Goal: Task Accomplishment & Management: Complete application form

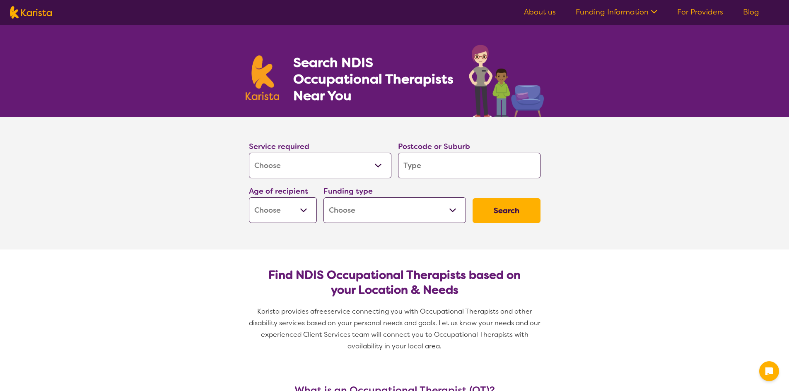
select select "[MEDICAL_DATA]"
click at [450, 164] on input "search" at bounding box center [469, 166] width 142 height 26
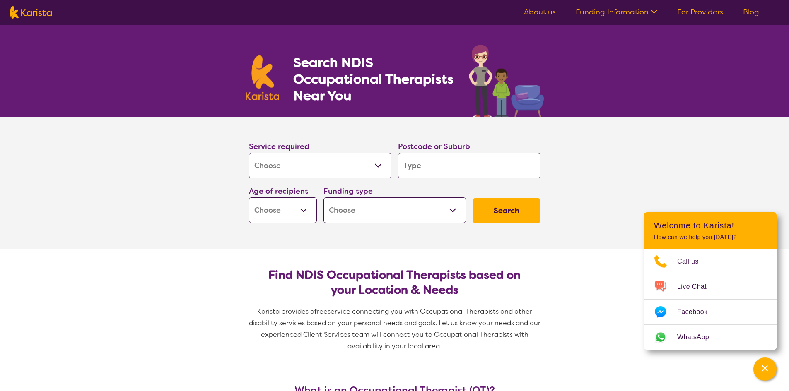
type input "3"
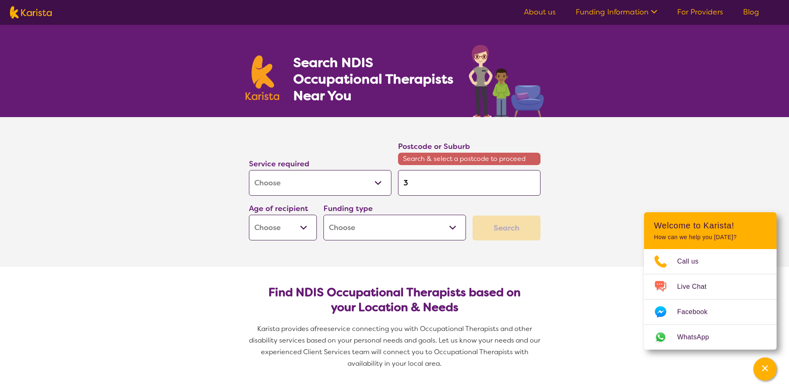
type input "30"
type input "309"
type input "3095"
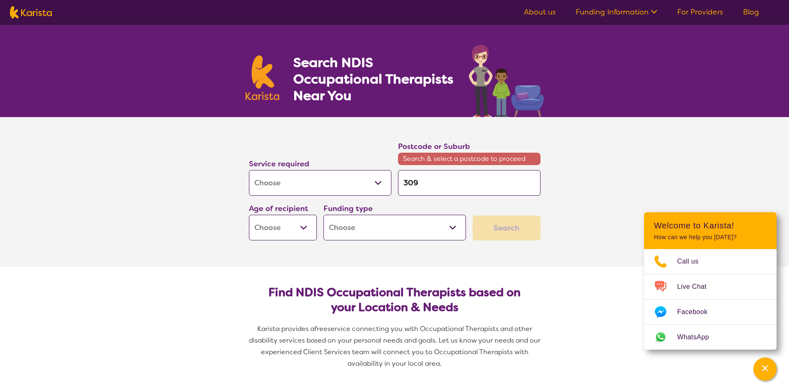
type input "3095"
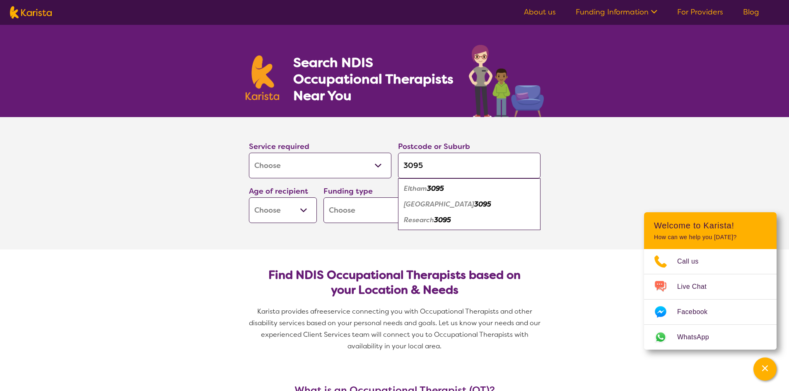
type input "3095"
click at [433, 205] on em "[GEOGRAPHIC_DATA]" at bounding box center [439, 204] width 70 height 9
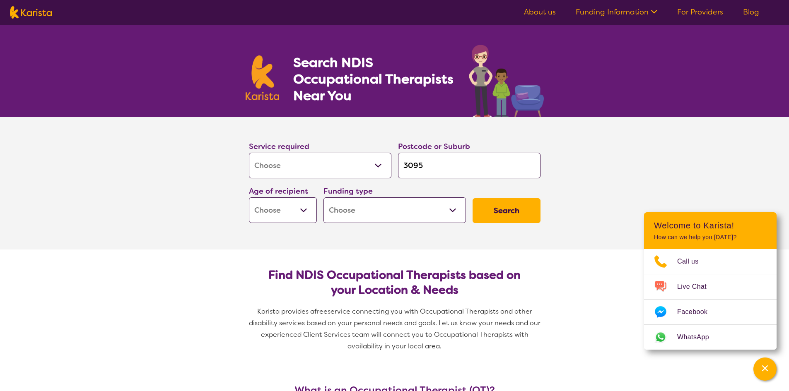
click at [287, 219] on select "Early Childhood - 0 to 9 Child - 10 to 11 Adolescent - 12 to 17 Adult - 18 to 6…" at bounding box center [283, 210] width 68 height 26
select select "AS"
click at [249, 197] on select "Early Childhood - 0 to 9 Child - 10 to 11 Adolescent - 12 to 17 Adult - 18 to 6…" at bounding box center [283, 210] width 68 height 26
select select "AS"
click at [457, 213] on select "Home Care Package (HCP) National Disability Insurance Scheme (NDIS) I don't know" at bounding box center [394, 210] width 142 height 26
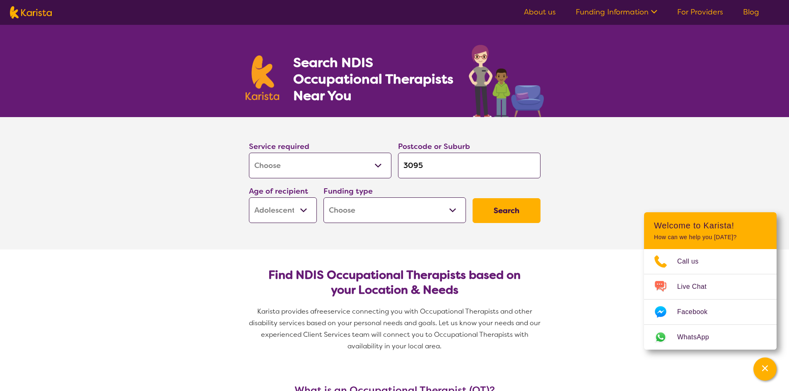
select select "NDIS"
click at [323, 197] on select "Home Care Package (HCP) National Disability Insurance Scheme (NDIS) I don't know" at bounding box center [394, 210] width 142 height 26
select select "NDIS"
click at [499, 219] on button "Search" at bounding box center [506, 210] width 68 height 25
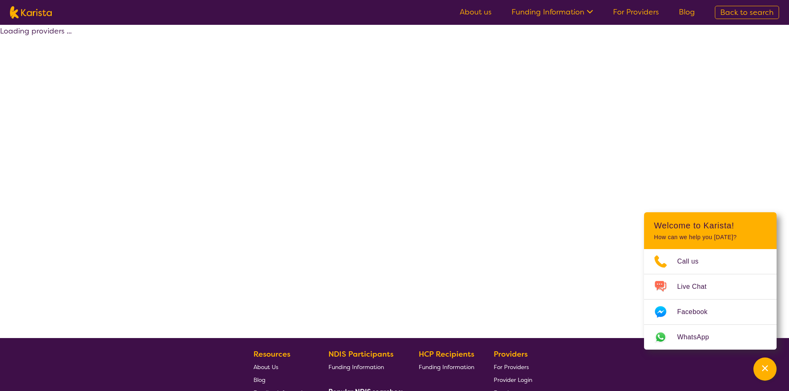
select select "by_score"
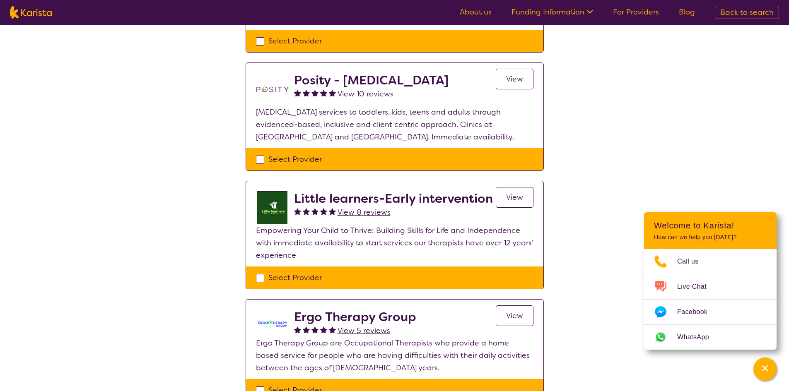
scroll to position [331, 0]
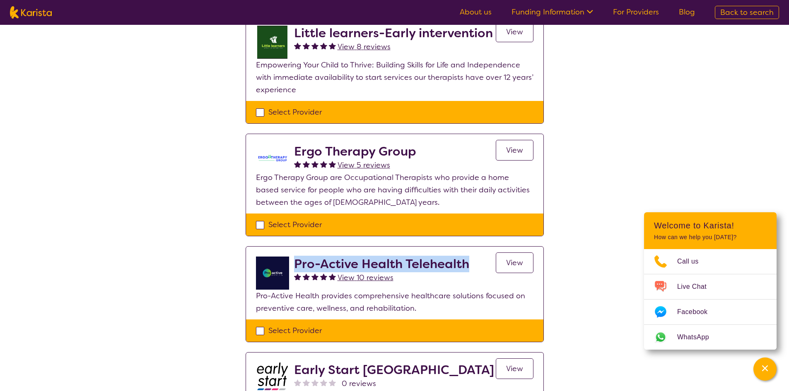
drag, startPoint x: 296, startPoint y: 248, endPoint x: 468, endPoint y: 251, distance: 171.9
click at [468, 257] on h2 "Pro-Active Health Telehealth" at bounding box center [381, 264] width 175 height 15
copy h2 "Pro-Active Health Telehealth"
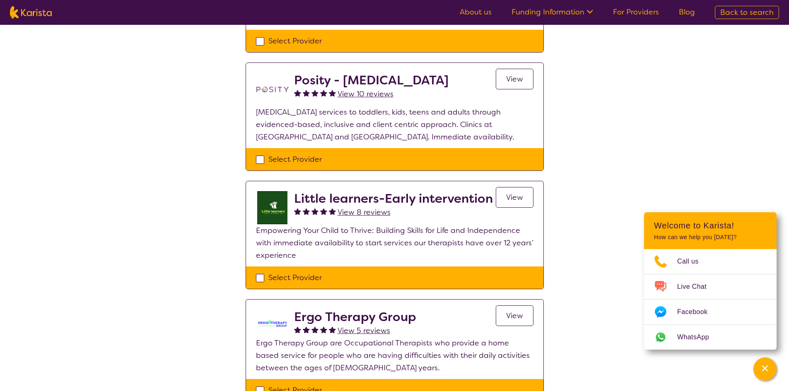
scroll to position [0, 0]
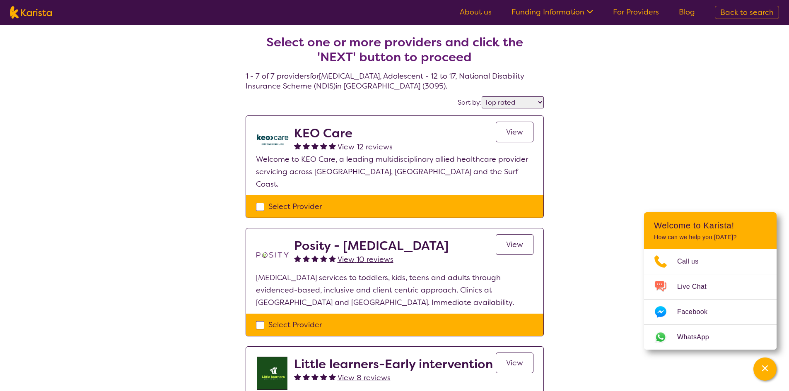
drag, startPoint x: 356, startPoint y: 146, endPoint x: 362, endPoint y: 147, distance: 5.9
click at [356, 146] on span "View 12 reviews" at bounding box center [364, 147] width 55 height 10
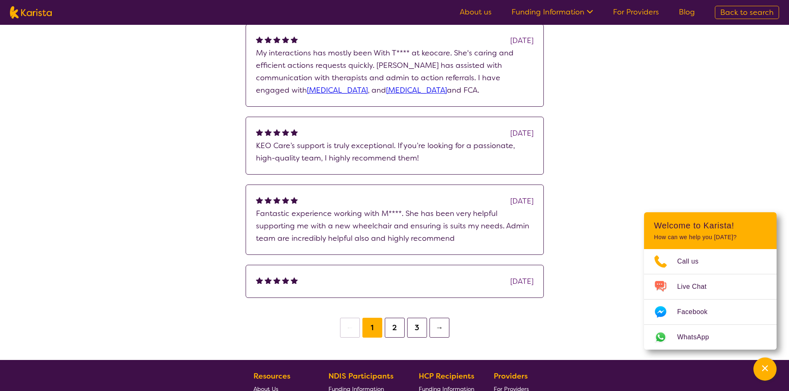
scroll to position [248, 0]
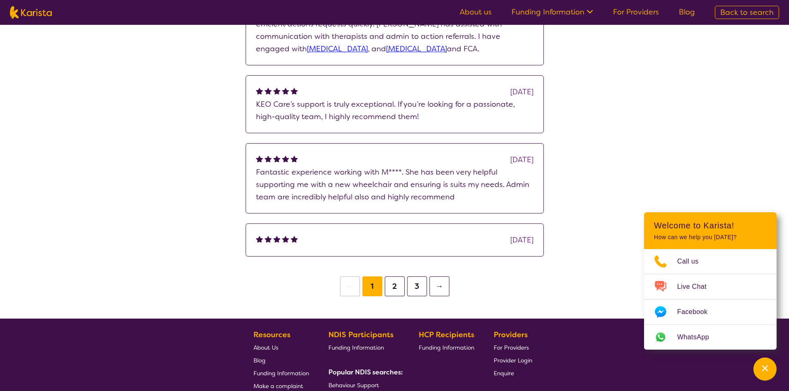
click at [397, 289] on button "2" at bounding box center [395, 287] width 20 height 20
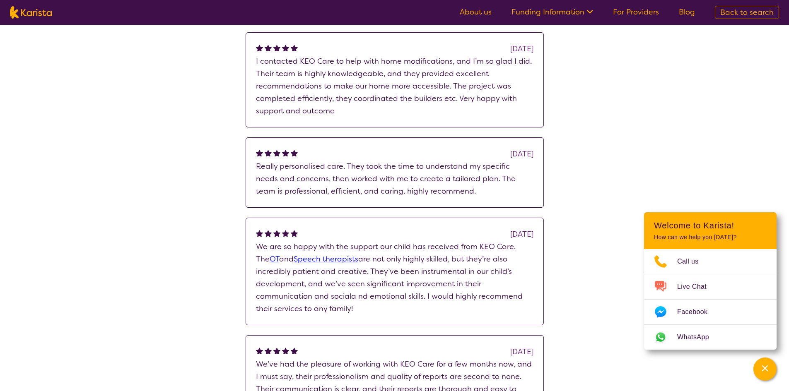
scroll to position [331, 0]
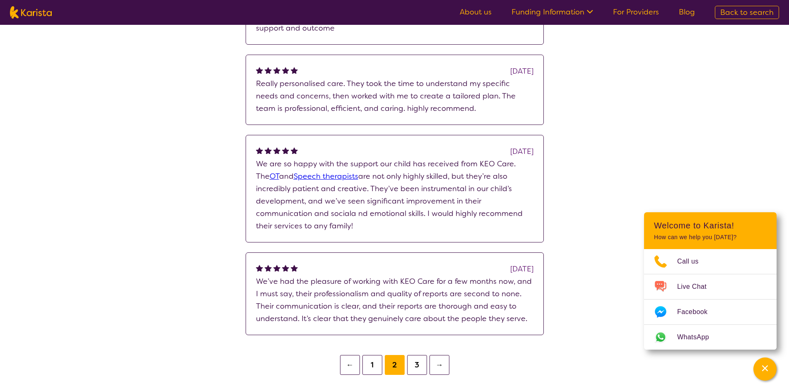
click at [415, 366] on button "3" at bounding box center [417, 365] width 20 height 20
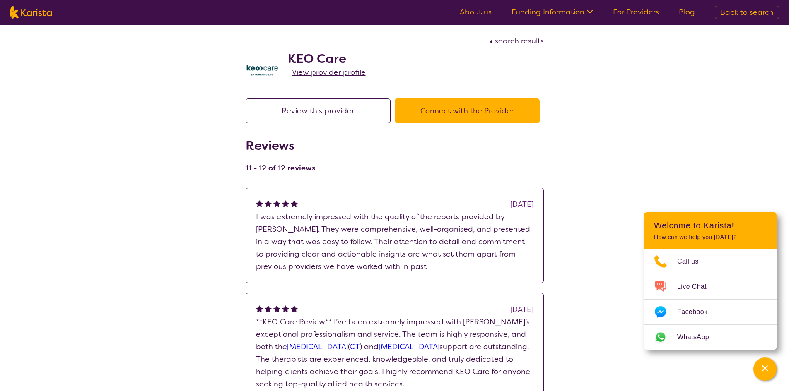
click at [444, 112] on button "Connect with the Provider" at bounding box center [467, 111] width 145 height 25
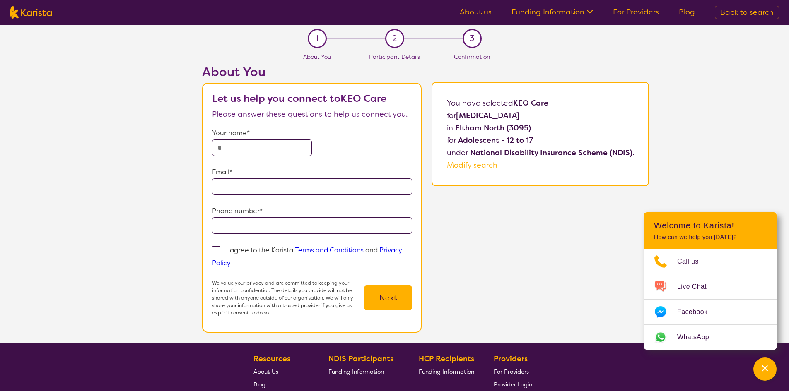
click at [278, 148] on input "text" at bounding box center [262, 148] width 100 height 17
type input "**********"
click at [217, 251] on span at bounding box center [216, 250] width 8 height 8
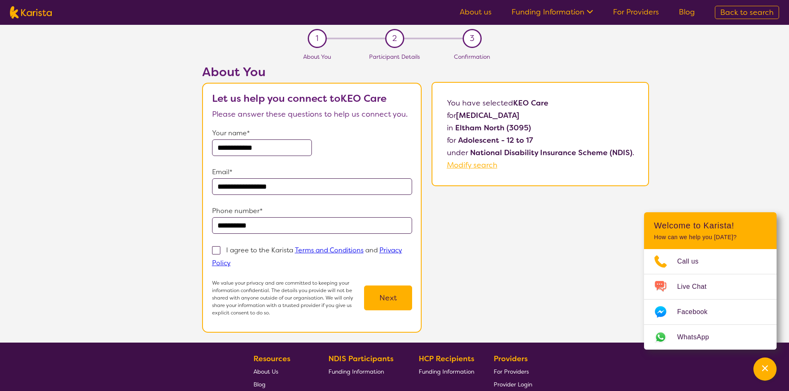
click at [231, 260] on input "I agree to the Karista Terms and Conditions and Privacy Policy" at bounding box center [233, 262] width 5 height 5
checkbox input "true"
click at [403, 301] on button "Next" at bounding box center [388, 298] width 48 height 25
